Goal: Feedback & Contribution: Leave review/rating

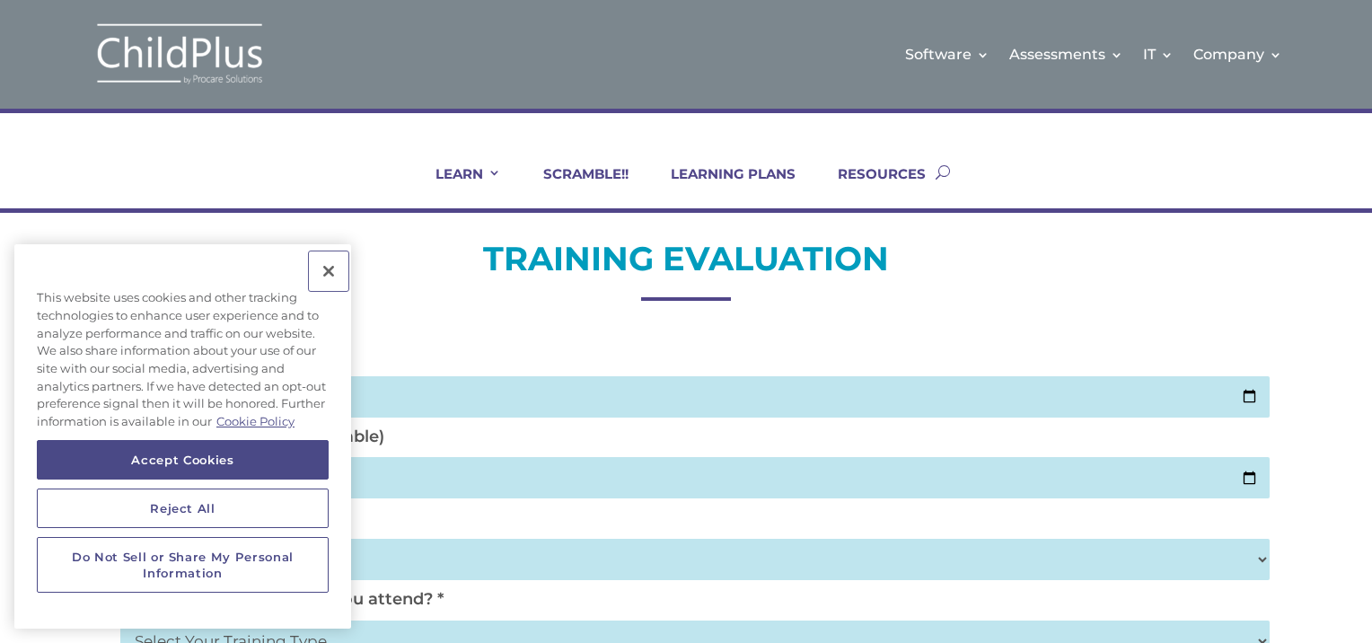
click at [325, 269] on button "Close" at bounding box center [329, 271] width 40 height 40
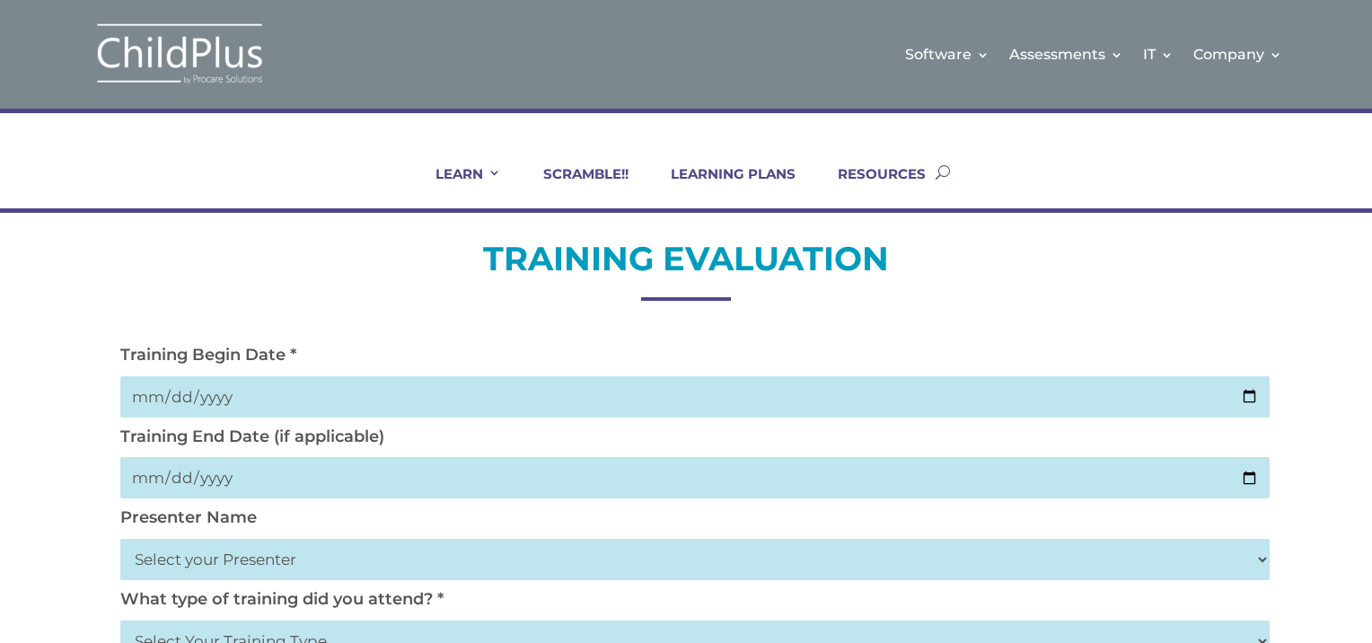
click at [374, 395] on input "date" at bounding box center [695, 396] width 1150 height 41
click at [1255, 393] on input "date" at bounding box center [695, 396] width 1150 height 41
type input "[DATE]"
click at [1252, 477] on input "date" at bounding box center [695, 477] width 1150 height 41
type input "[DATE]"
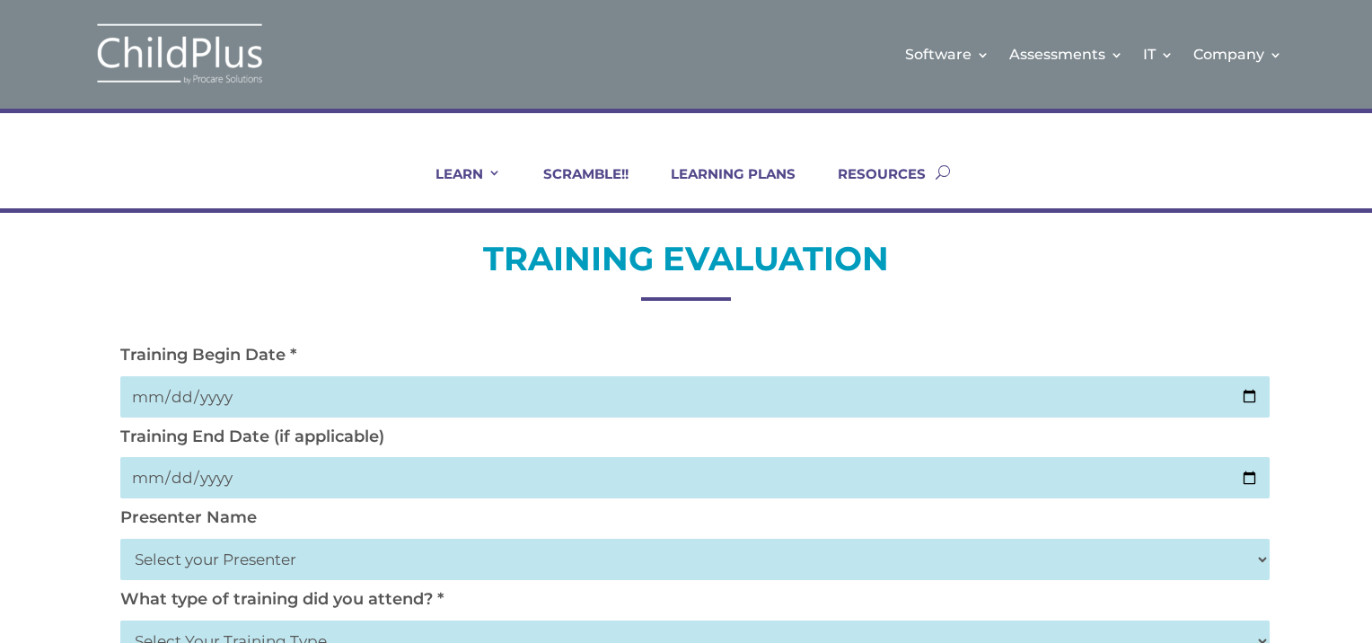
click at [1260, 559] on select "Select your Presenter [PERSON_NAME] [PERSON_NAME] [PERSON_NAME] [PERSON_NAME] […" at bounding box center [695, 559] width 1150 height 41
select select "[PERSON_NAME]"
click at [120, 539] on select "Select your Presenter [PERSON_NAME] [PERSON_NAME] [PERSON_NAME] [PERSON_NAME] […" at bounding box center [695, 559] width 1150 height 41
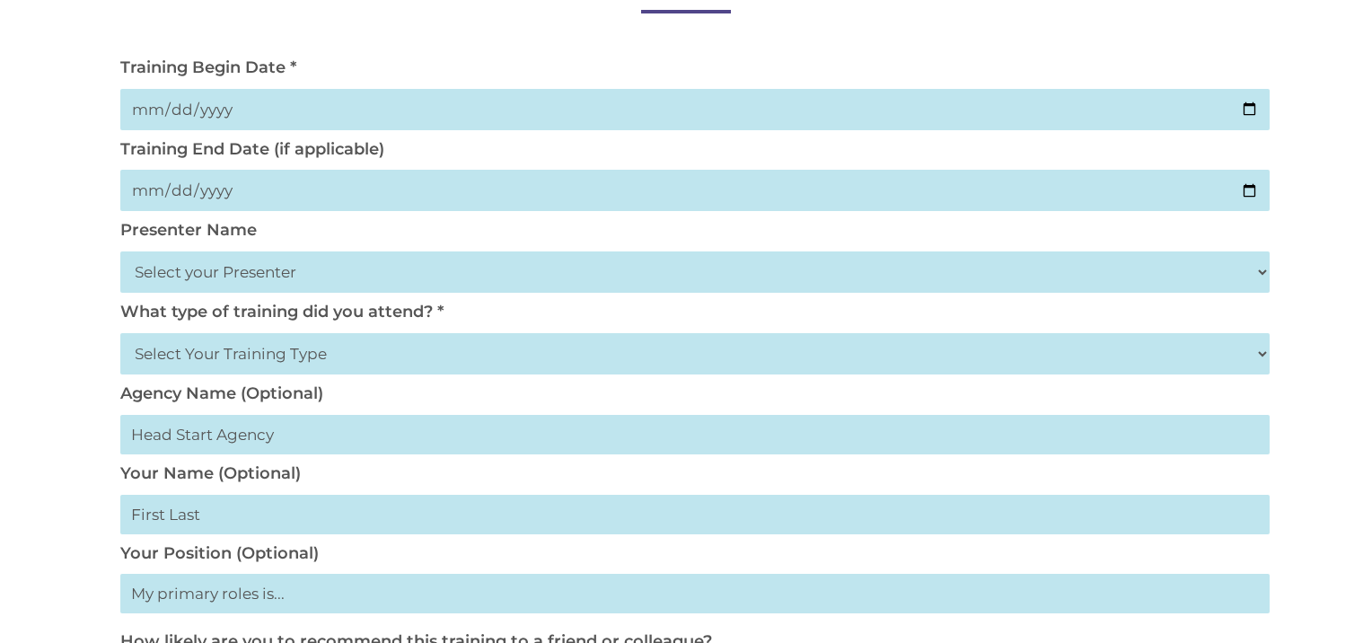
scroll to position [288, 0]
click at [1261, 354] on select "Select Your Training Type On-site (at your agency) Virtual Visit Live Group Web…" at bounding box center [695, 352] width 1150 height 41
select select "Virtual Visit"
click at [120, 332] on select "Select Your Training Type On-site (at your agency) Virtual Visit Live Group Web…" at bounding box center [695, 352] width 1150 height 41
click at [260, 441] on input "text" at bounding box center [695, 434] width 1150 height 40
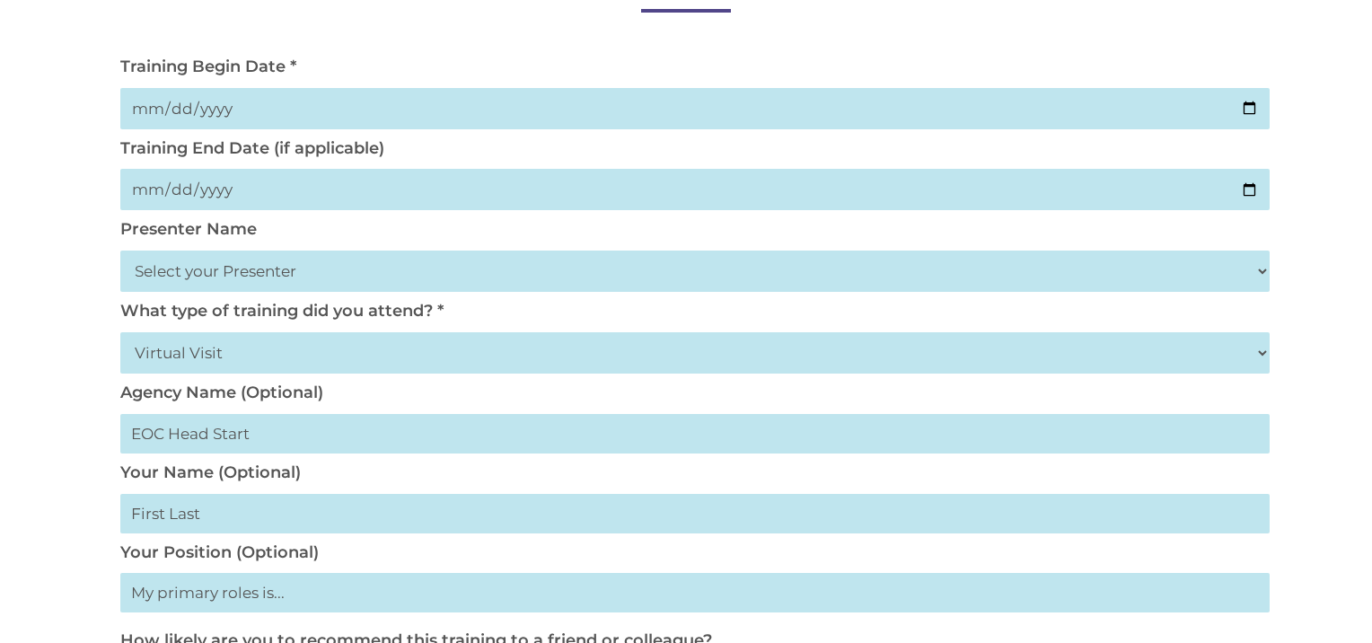
type input "EOC Head Start"
click at [188, 513] on input "text" at bounding box center [695, 514] width 1150 height 40
type input "[PERSON_NAME]"
click at [181, 600] on input "text" at bounding box center [695, 593] width 1150 height 40
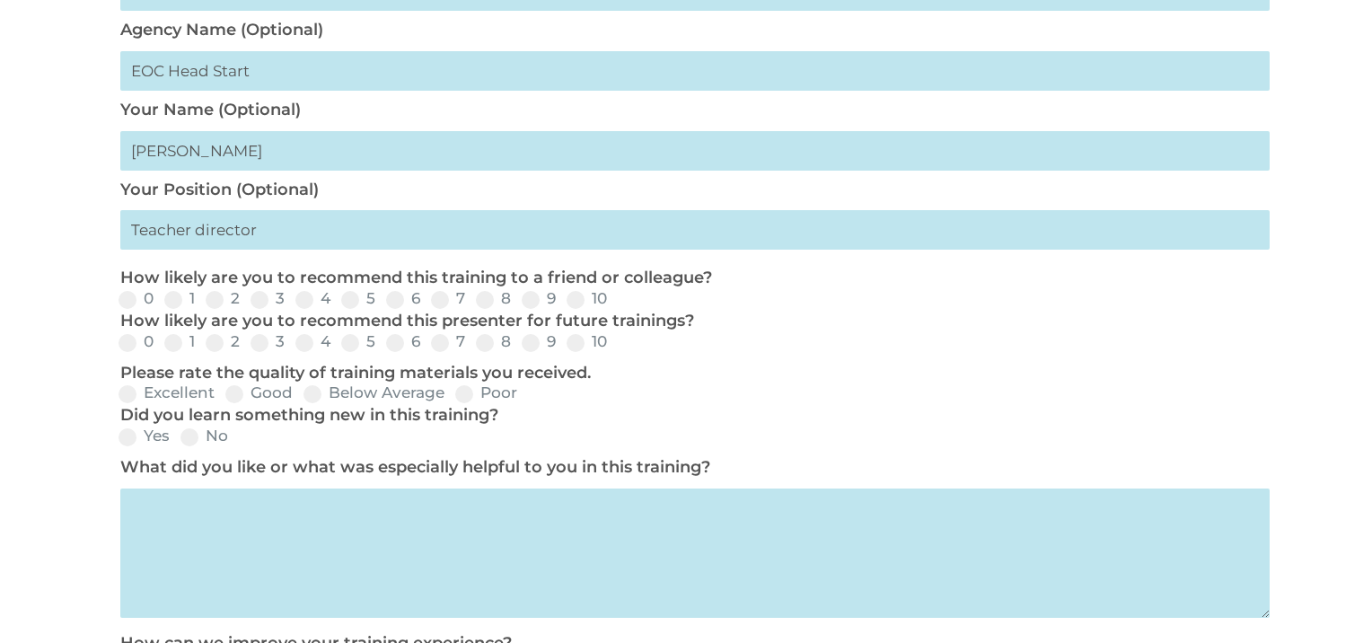
scroll to position [653, 0]
type input "Teacher director"
click at [574, 298] on span at bounding box center [576, 298] width 18 height 18
click at [616, 298] on input "10" at bounding box center [622, 304] width 12 height 12
radio input "true"
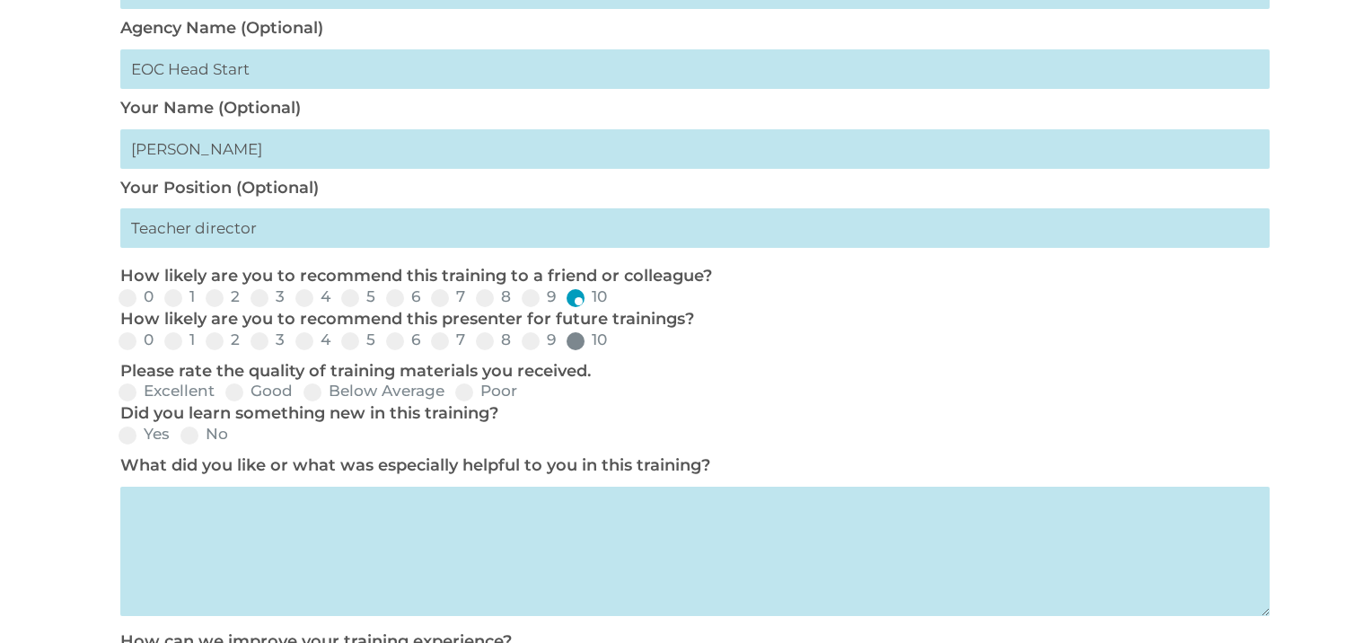
click at [572, 344] on span at bounding box center [576, 341] width 18 height 18
click at [616, 344] on input "10" at bounding box center [622, 347] width 12 height 12
radio input "true"
click at [130, 398] on span at bounding box center [128, 393] width 18 height 18
click at [224, 398] on input "Excellent" at bounding box center [230, 399] width 12 height 12
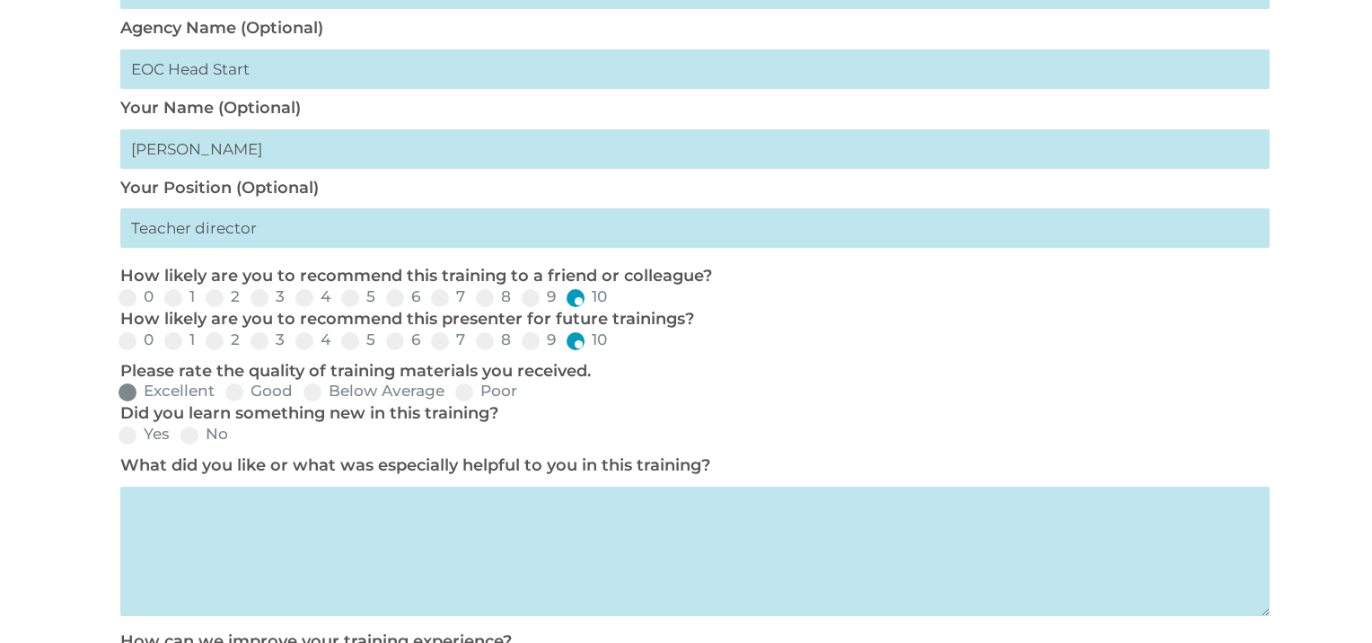
radio input "true"
click at [130, 440] on span at bounding box center [128, 436] width 18 height 18
click at [179, 440] on input "Yes" at bounding box center [185, 442] width 12 height 12
radio input "true"
click at [174, 543] on textarea at bounding box center [695, 551] width 1150 height 129
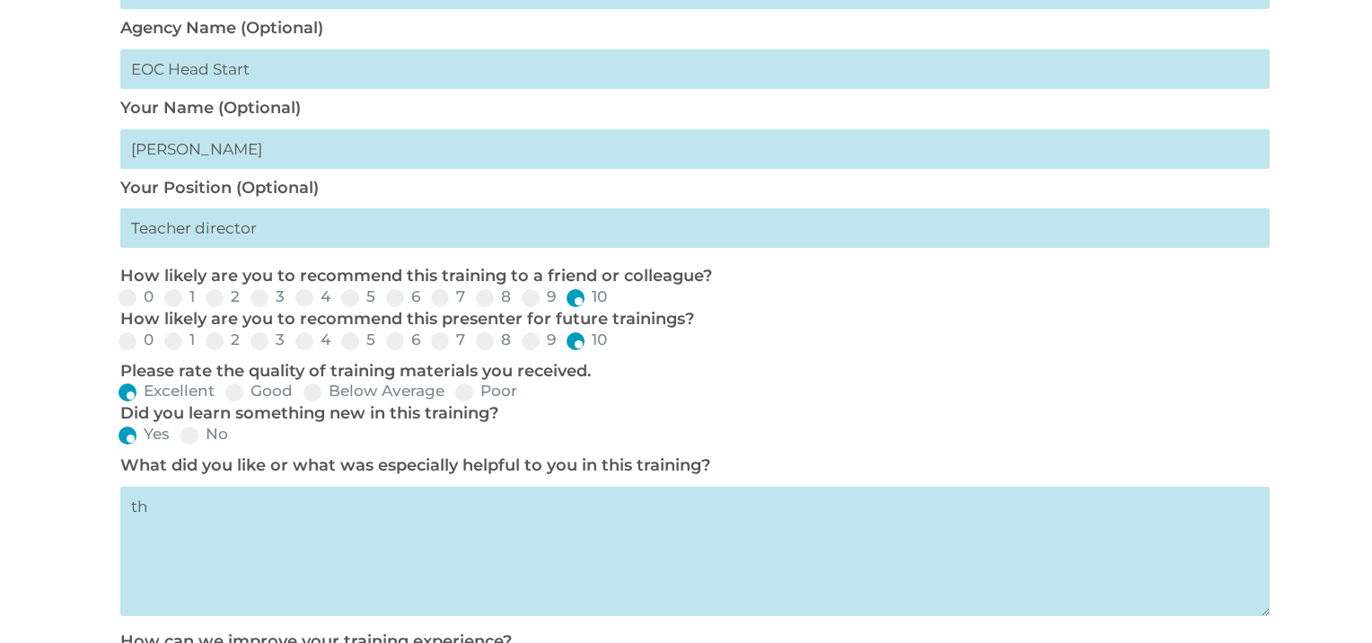
type textarea "t"
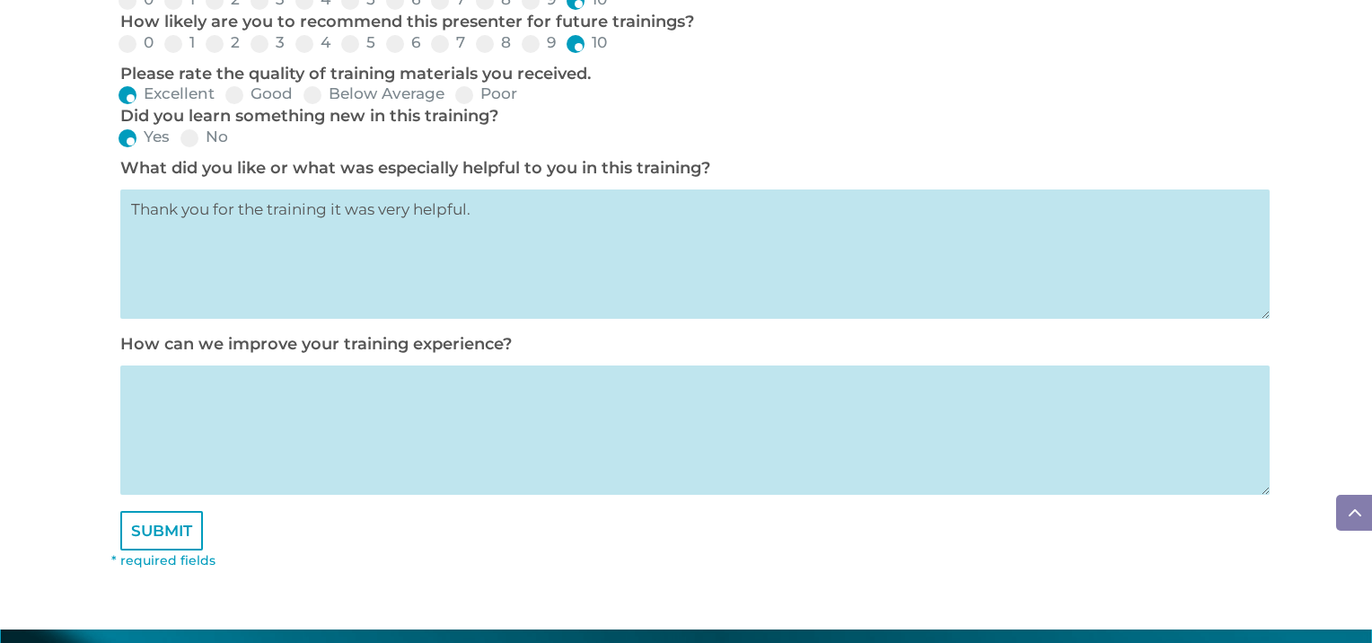
scroll to position [1014, 0]
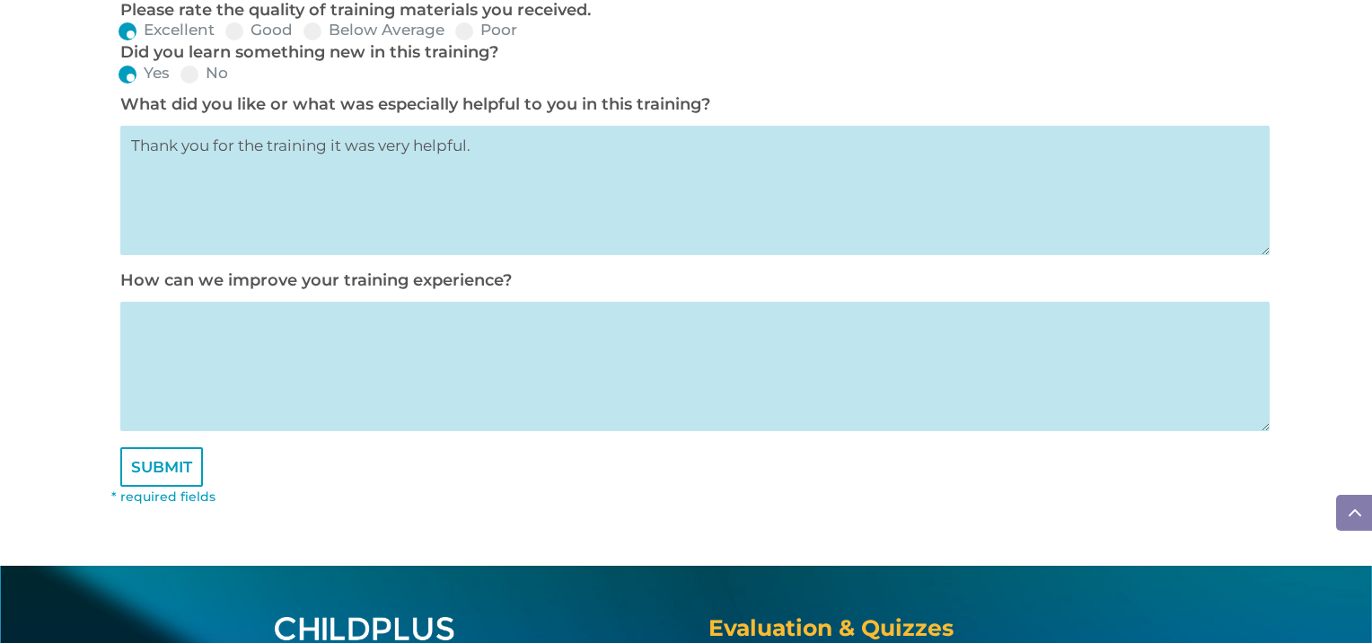
type textarea "Thank you for the training it was very helpful."
click at [144, 346] on textarea at bounding box center [695, 366] width 1150 height 129
click at [187, 480] on input "SUBMIT" at bounding box center [161, 467] width 83 height 40
click at [185, 478] on input "SUBMIT" at bounding box center [161, 467] width 83 height 40
click at [163, 337] on textarea at bounding box center [695, 366] width 1150 height 129
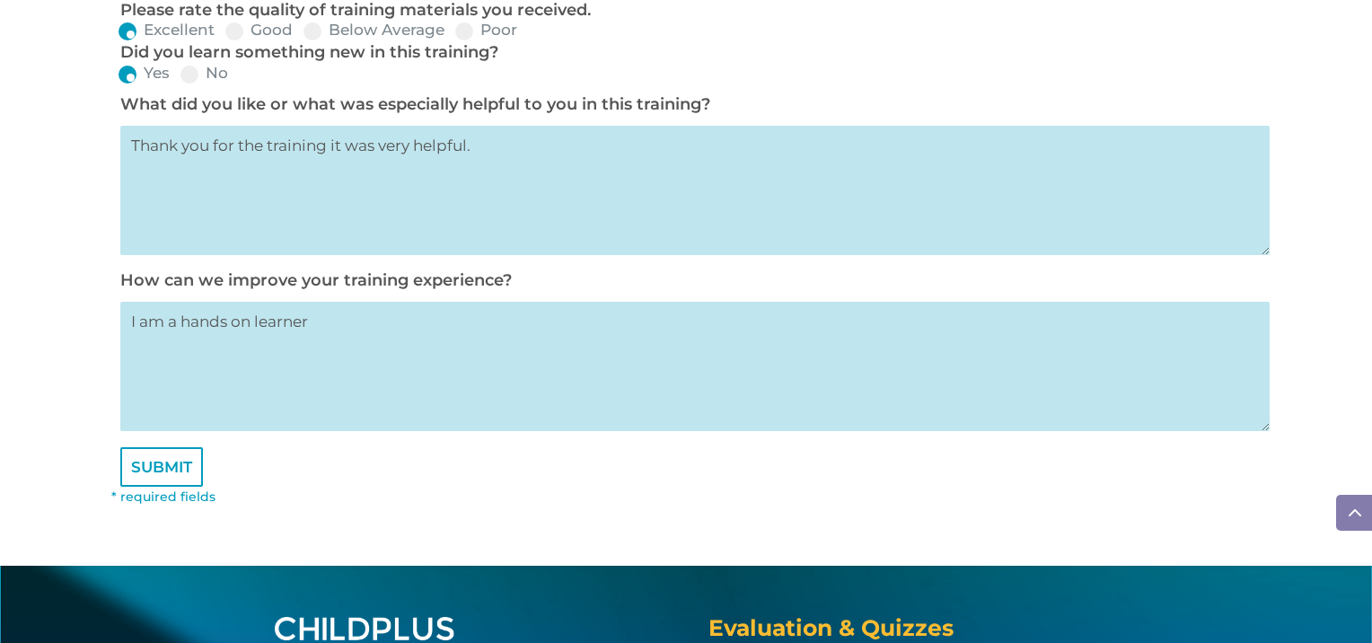
type textarea "I am a hands on learner"
